Goal: Transaction & Acquisition: Purchase product/service

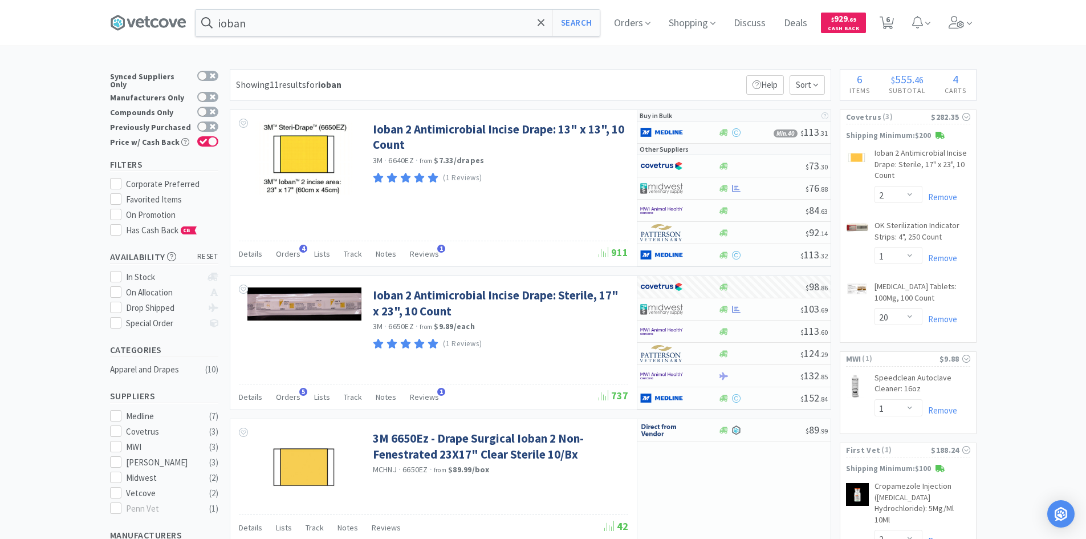
select select "2"
select select "1"
select select "20"
select select "1"
select select "2"
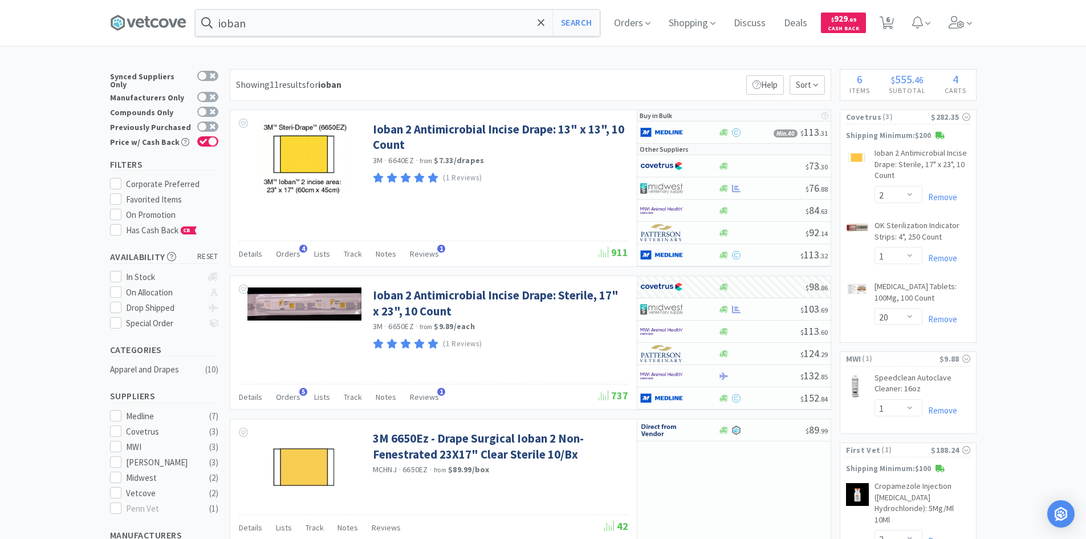
select select "1"
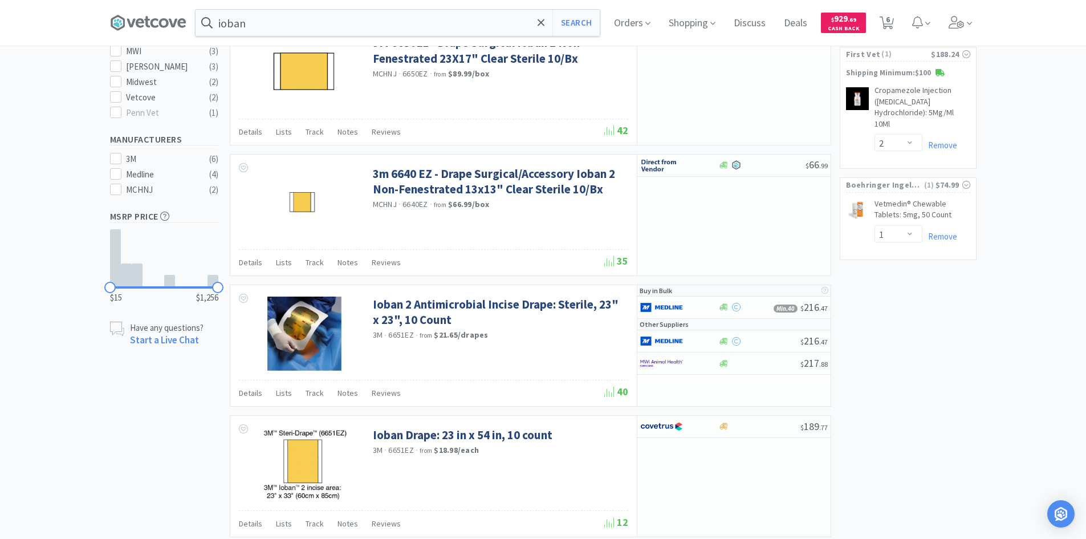
scroll to position [399, 0]
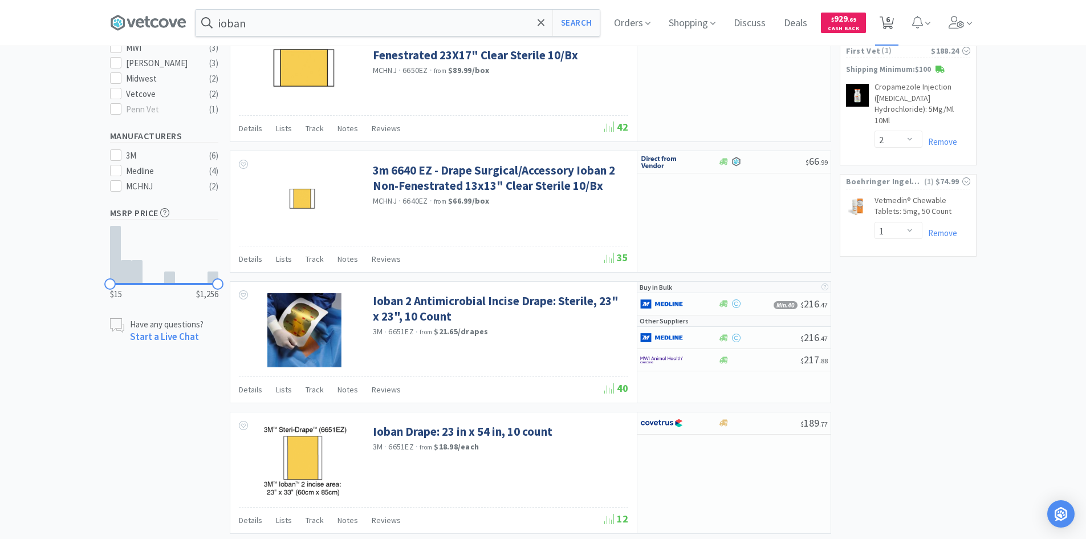
click at [887, 17] on icon at bounding box center [887, 23] width 14 height 13
select select "1"
select select "2"
select select "1"
select select "20"
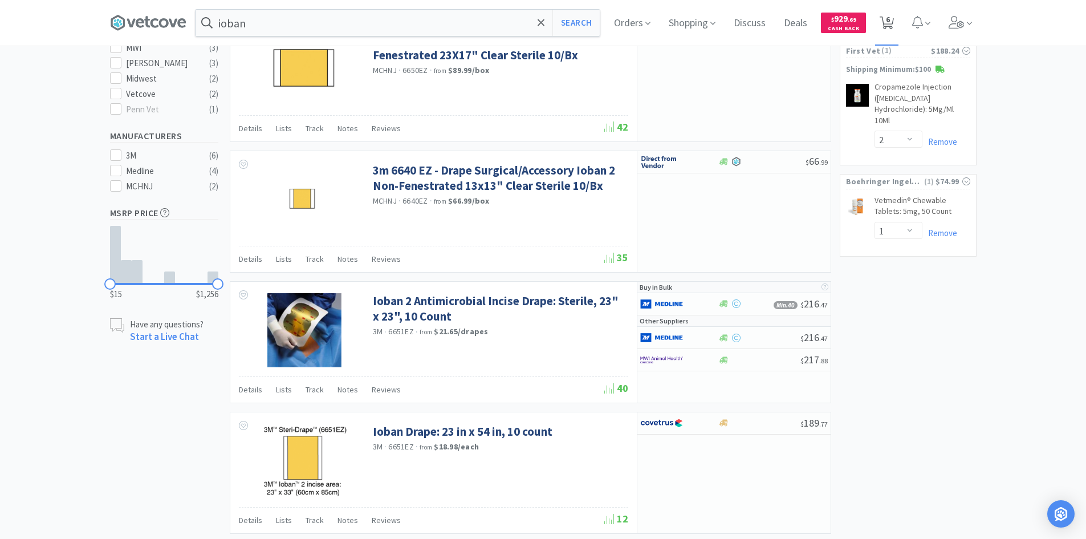
select select "1"
select select "2"
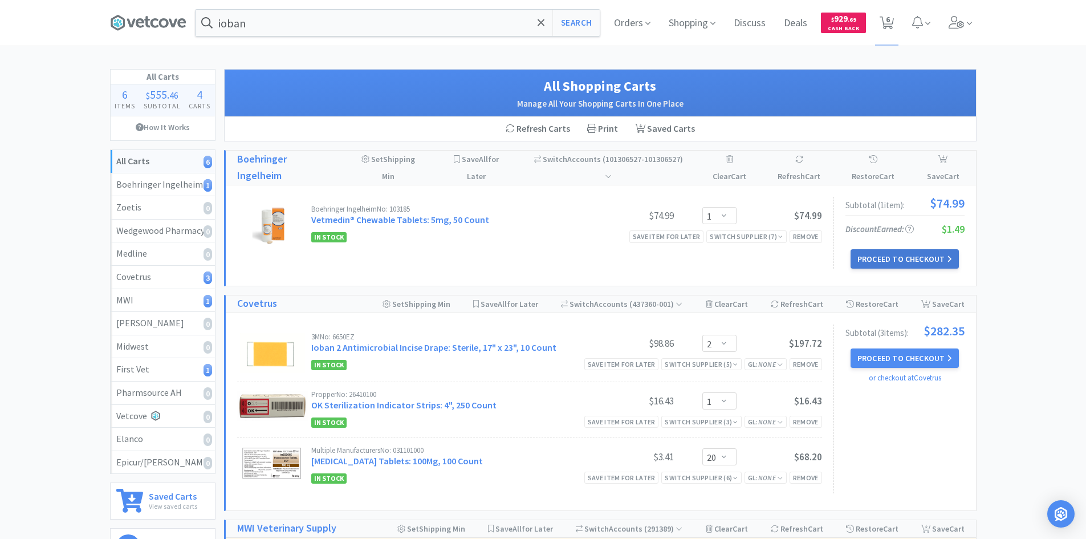
click at [914, 257] on button "Proceed to Checkout" at bounding box center [905, 258] width 108 height 19
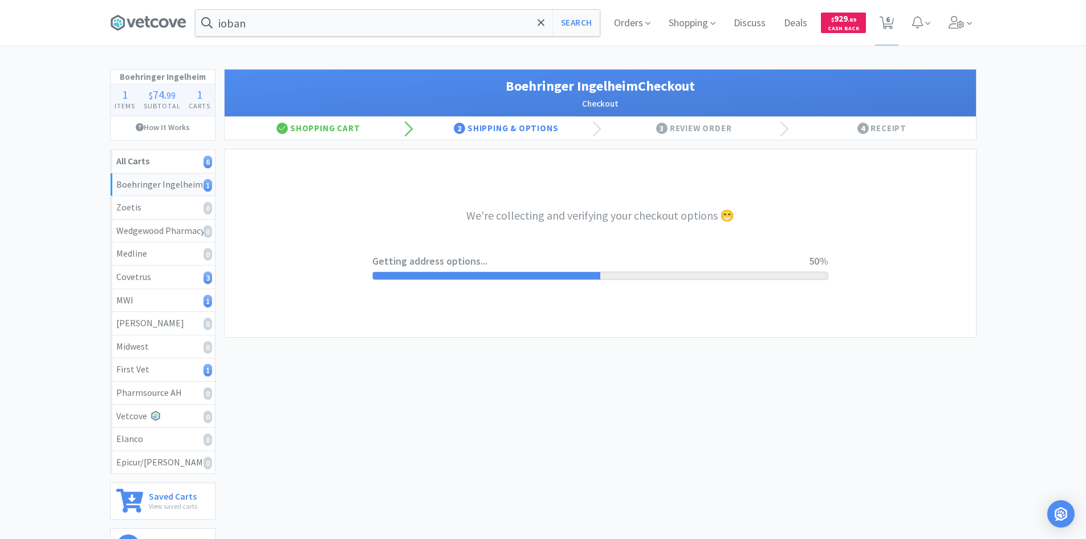
select select "invoice"
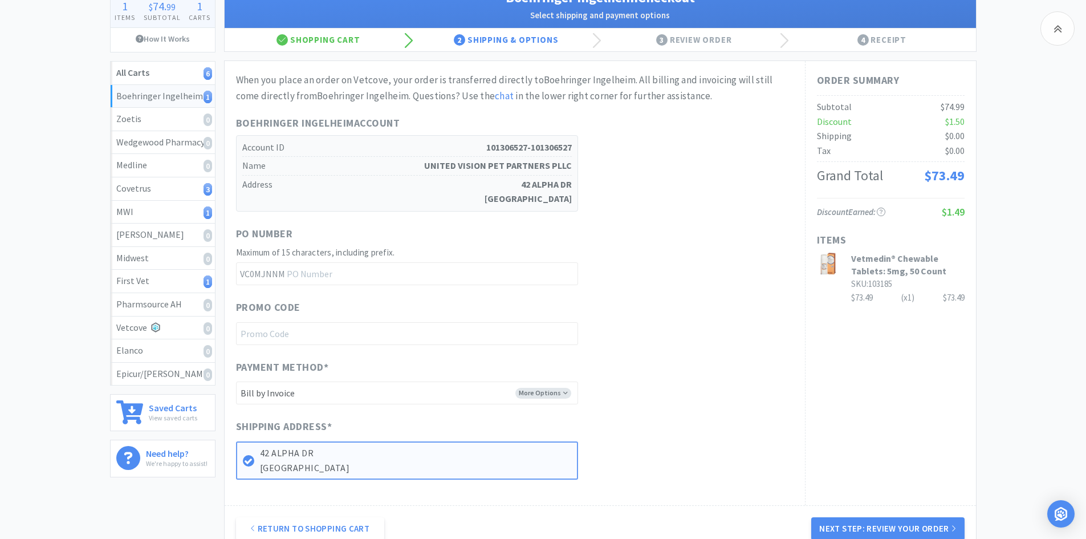
scroll to position [218, 0]
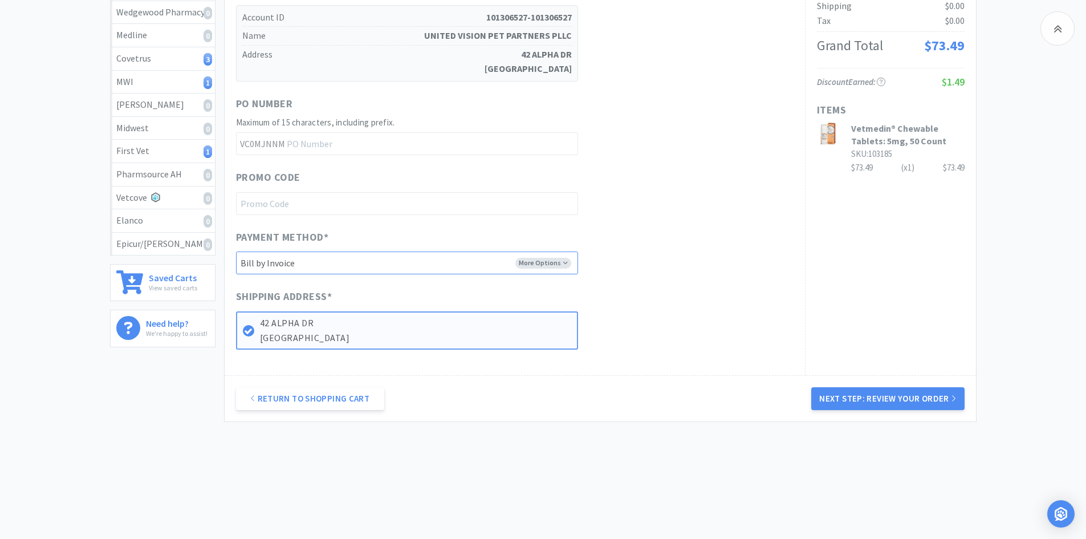
click at [547, 262] on select "-------- Bill by [PERSON_NAME]" at bounding box center [407, 263] width 342 height 23
click at [683, 241] on div "Payment Method * More Options -------- Bill by Invoice" at bounding box center [515, 252] width 558 height 46
click at [857, 398] on button "Next Step: Review Your Order" at bounding box center [888, 398] width 153 height 23
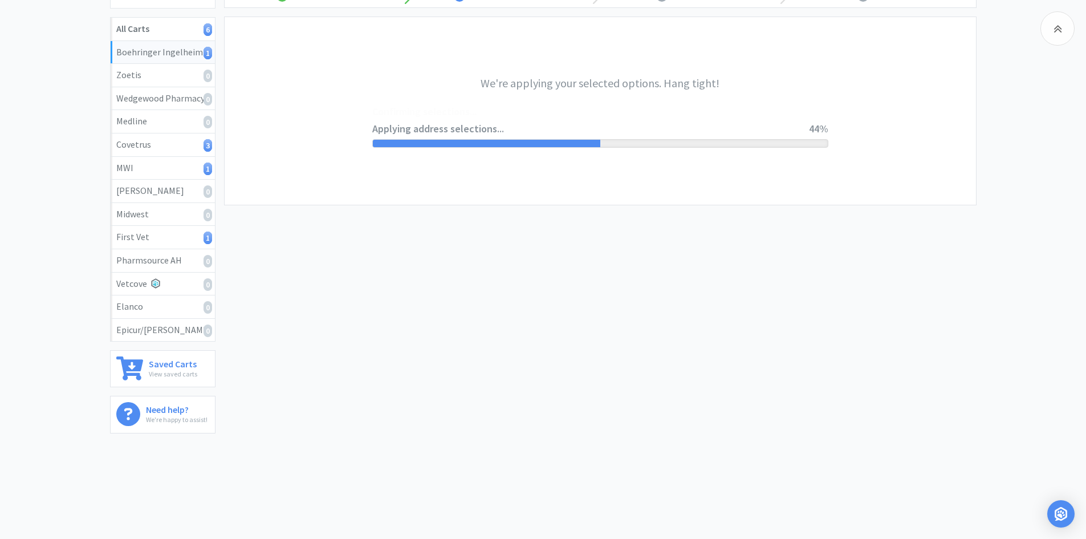
scroll to position [0, 0]
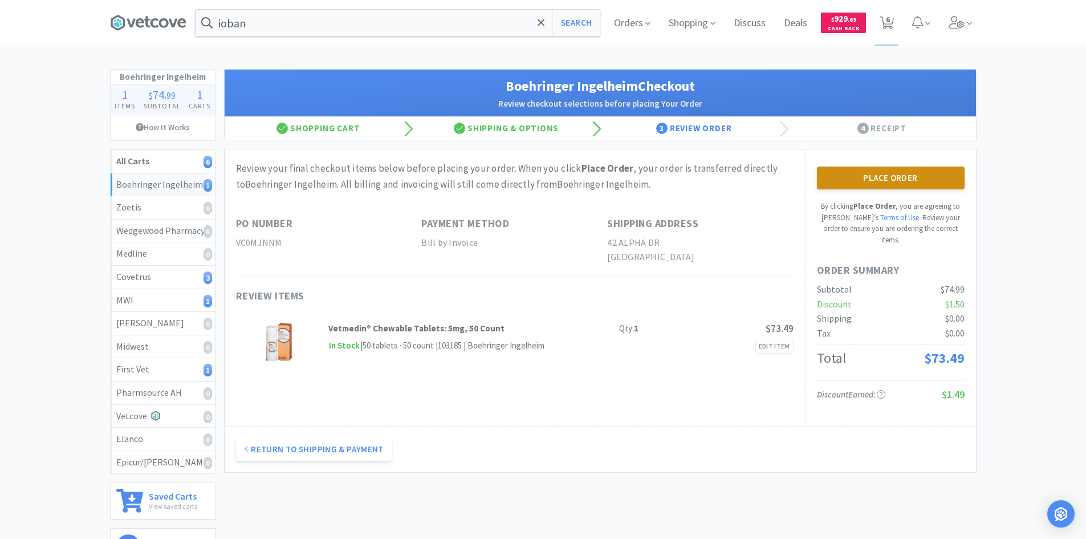
click at [839, 181] on button "Place Order" at bounding box center [891, 178] width 148 height 23
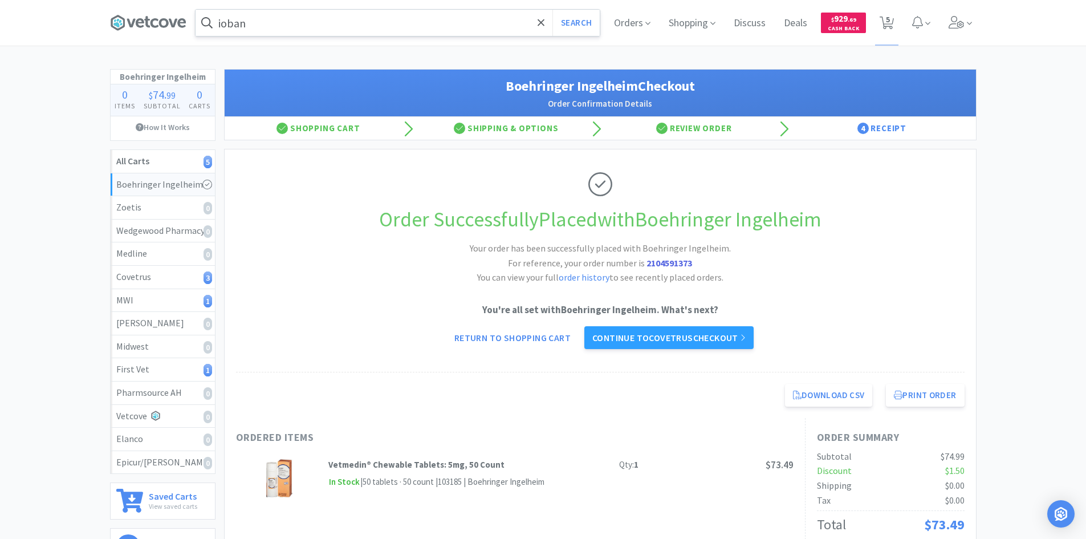
drag, startPoint x: 144, startPoint y: 24, endPoint x: 265, endPoint y: 18, distance: 121.6
click at [144, 24] on icon at bounding box center [148, 22] width 76 height 17
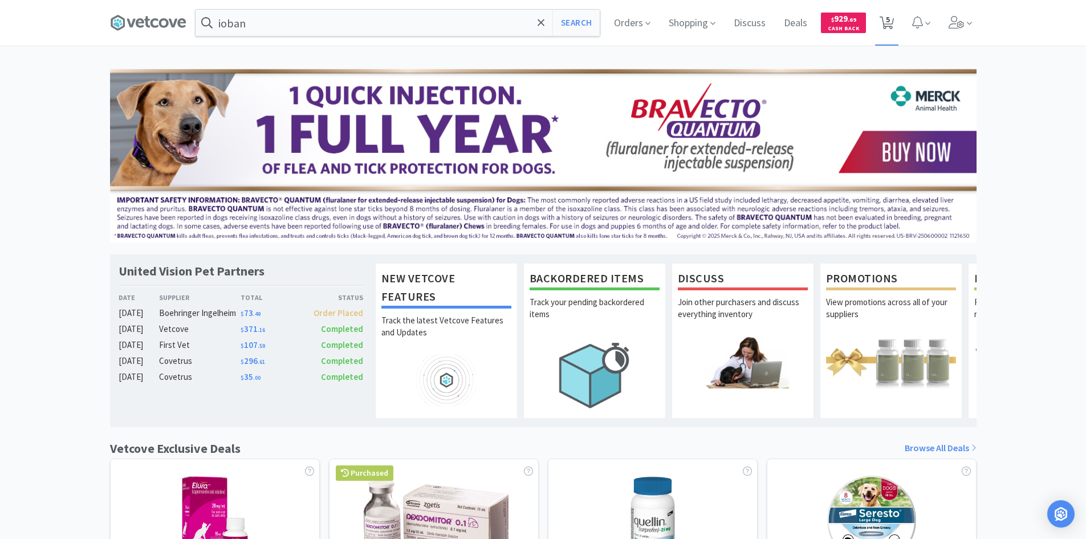
click at [890, 17] on span "5" at bounding box center [888, 20] width 4 height 46
select select "2"
select select "1"
select select "20"
select select "1"
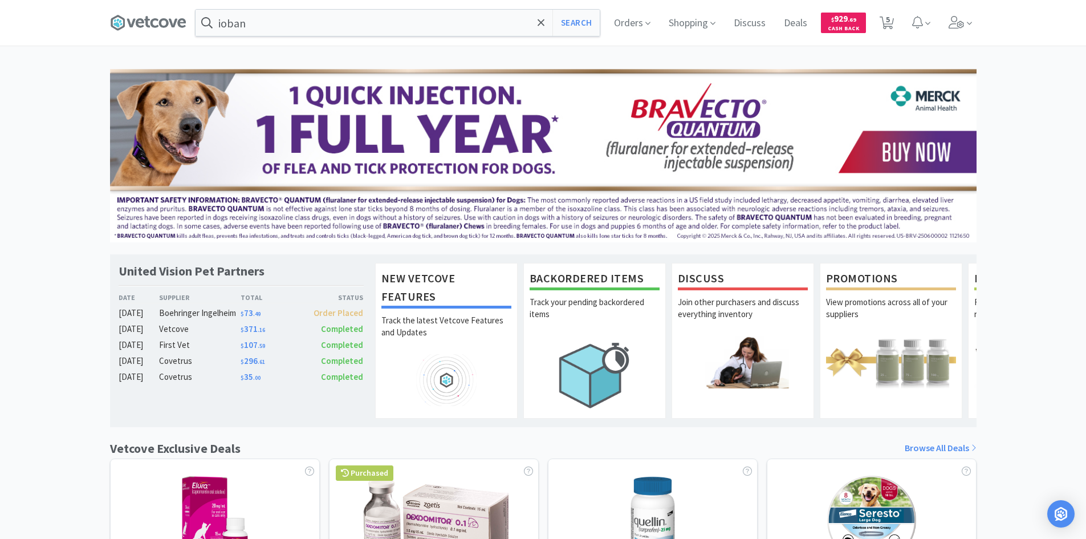
select select "2"
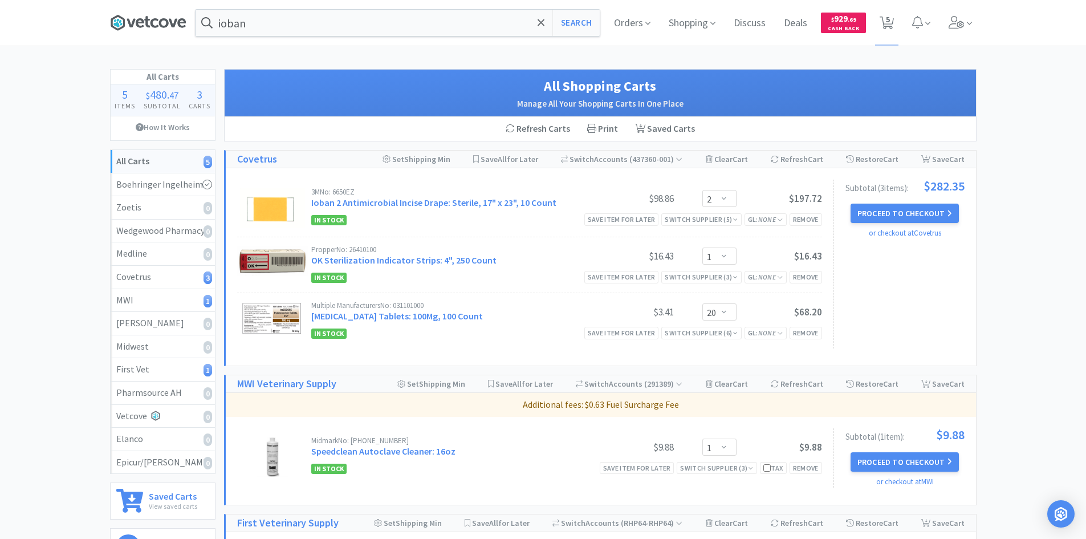
click at [132, 29] on icon at bounding box center [148, 22] width 76 height 17
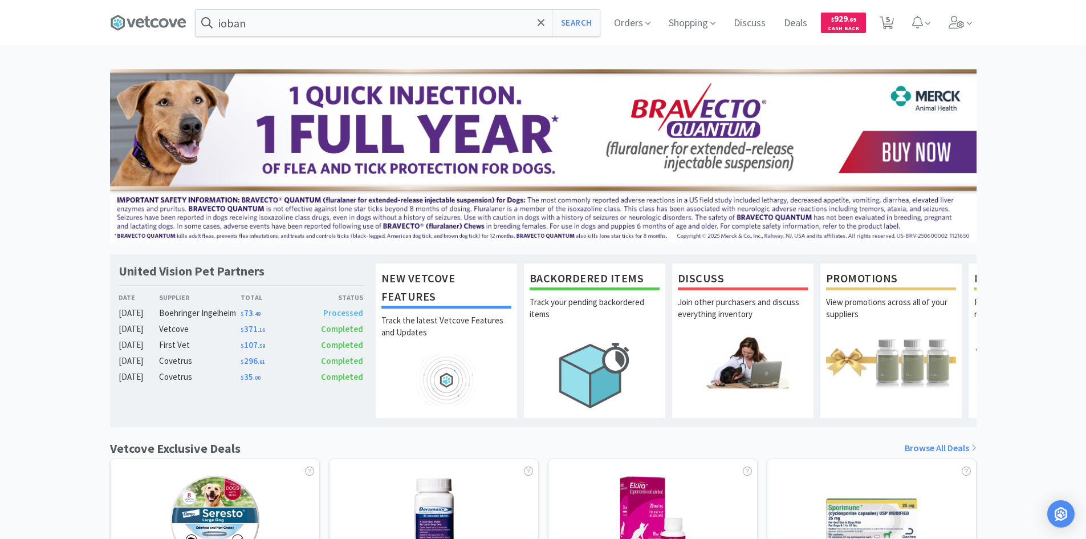
click at [1020, 181] on div "United Vision Pet Partners Date Supplier Total Status [DATE] Boehringer [GEOGRA…" at bounding box center [543, 503] width 1086 height 869
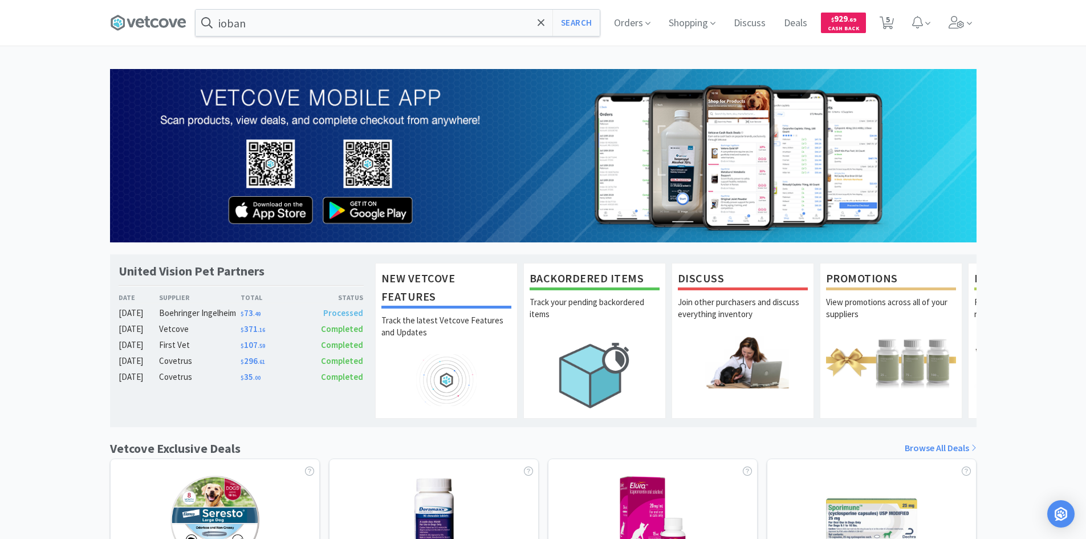
click at [1046, 204] on div "United Vision Pet Partners Date Supplier Total Status [DATE] Boehringer [GEOGRA…" at bounding box center [543, 503] width 1086 height 869
click at [882, 24] on icon at bounding box center [887, 23] width 14 height 13
select select "2"
select select "1"
select select "20"
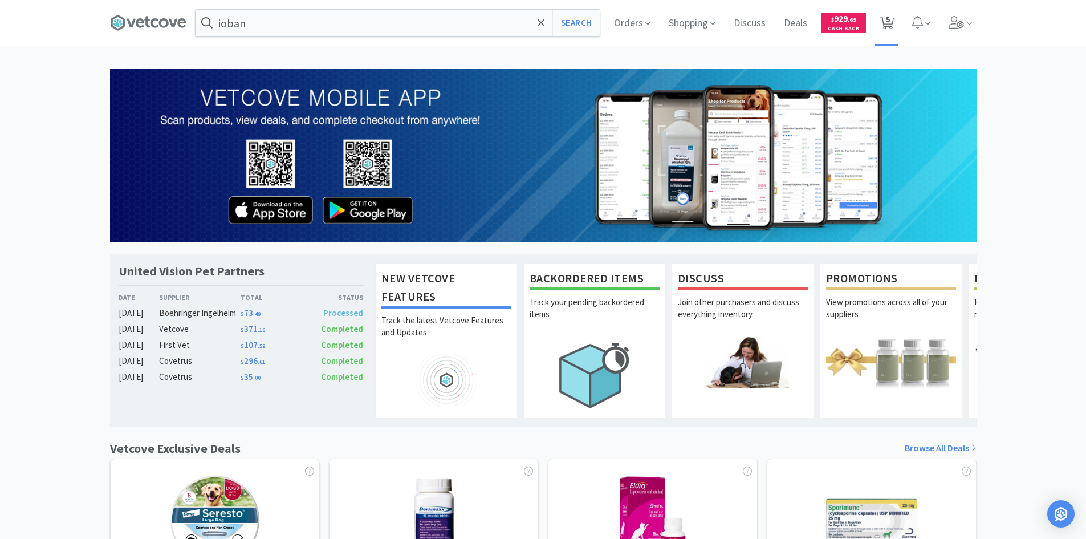
select select "1"
select select "2"
